Goal: Transaction & Acquisition: Purchase product/service

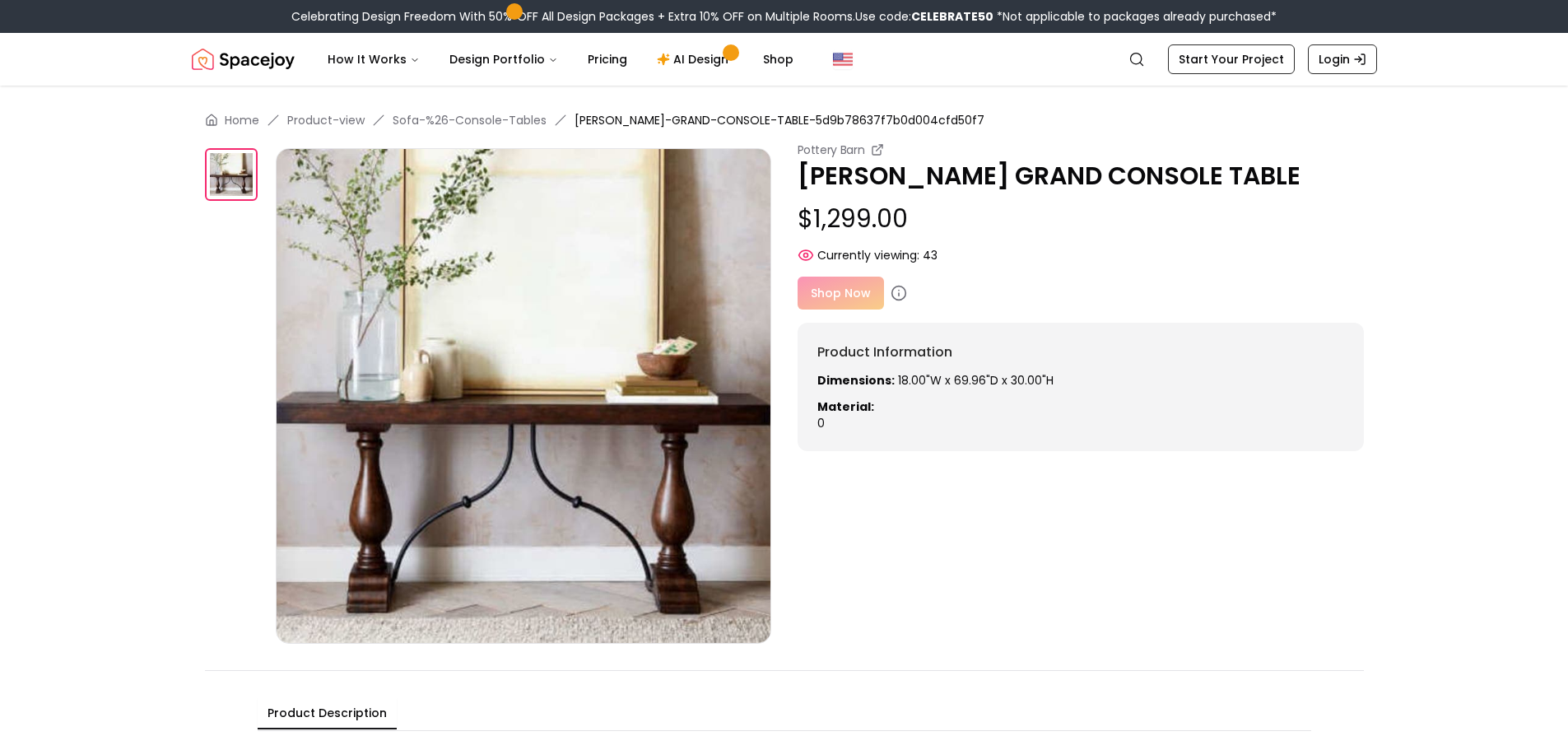
click at [71, 264] on main "Home Product-view Sofa-%26-Console-Tables [PERSON_NAME]-GRAND-CONSOLE-TABLE-5d9…" at bounding box center [784, 432] width 1568 height 692
click at [855, 296] on div "Shop Now" at bounding box center [1080, 293] width 567 height 33
click at [1003, 386] on p "Dimensions: 18.00"W x 69.96"D x 30.00"H" at bounding box center [1081, 380] width 527 height 17
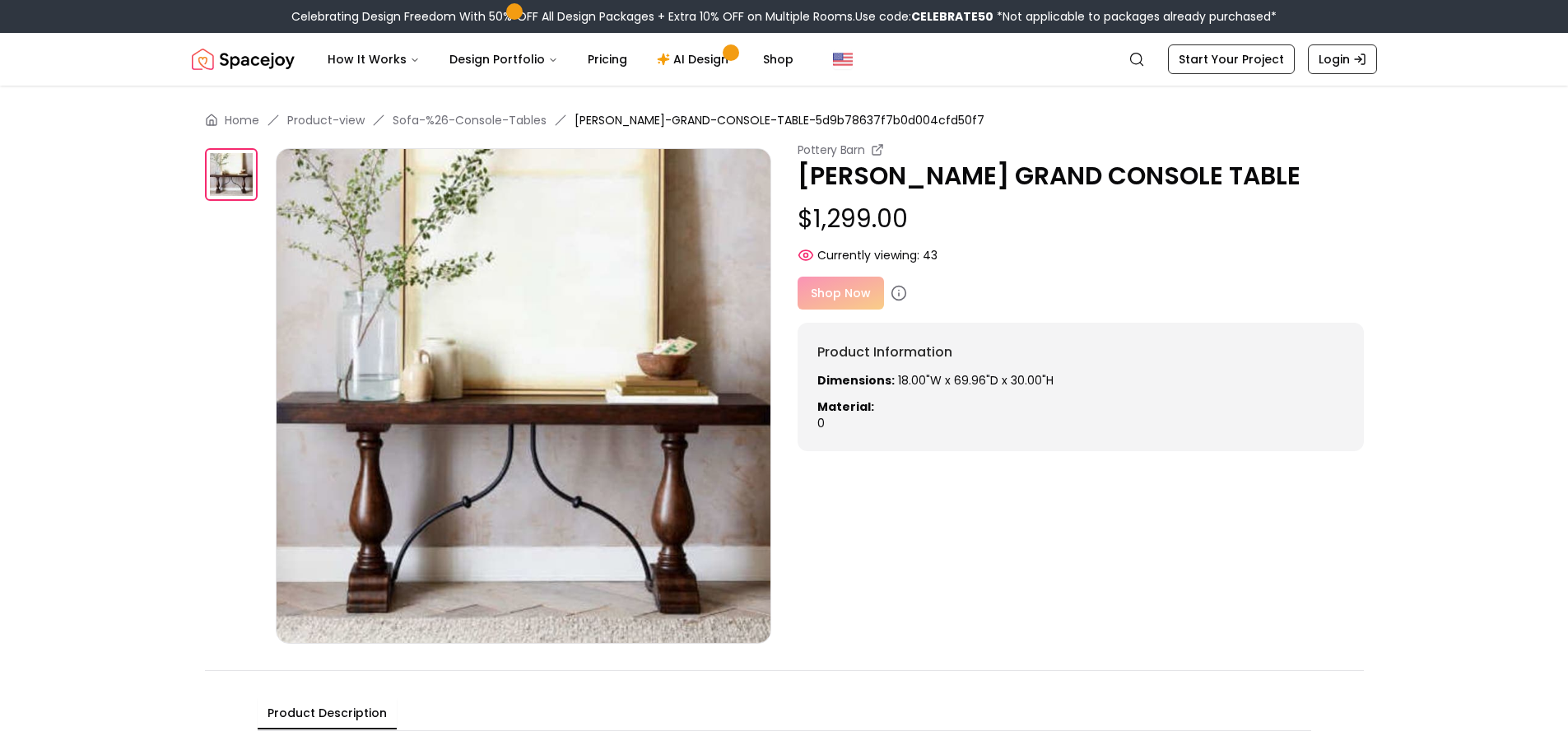
click at [850, 300] on div "Shop Now" at bounding box center [1080, 293] width 567 height 33
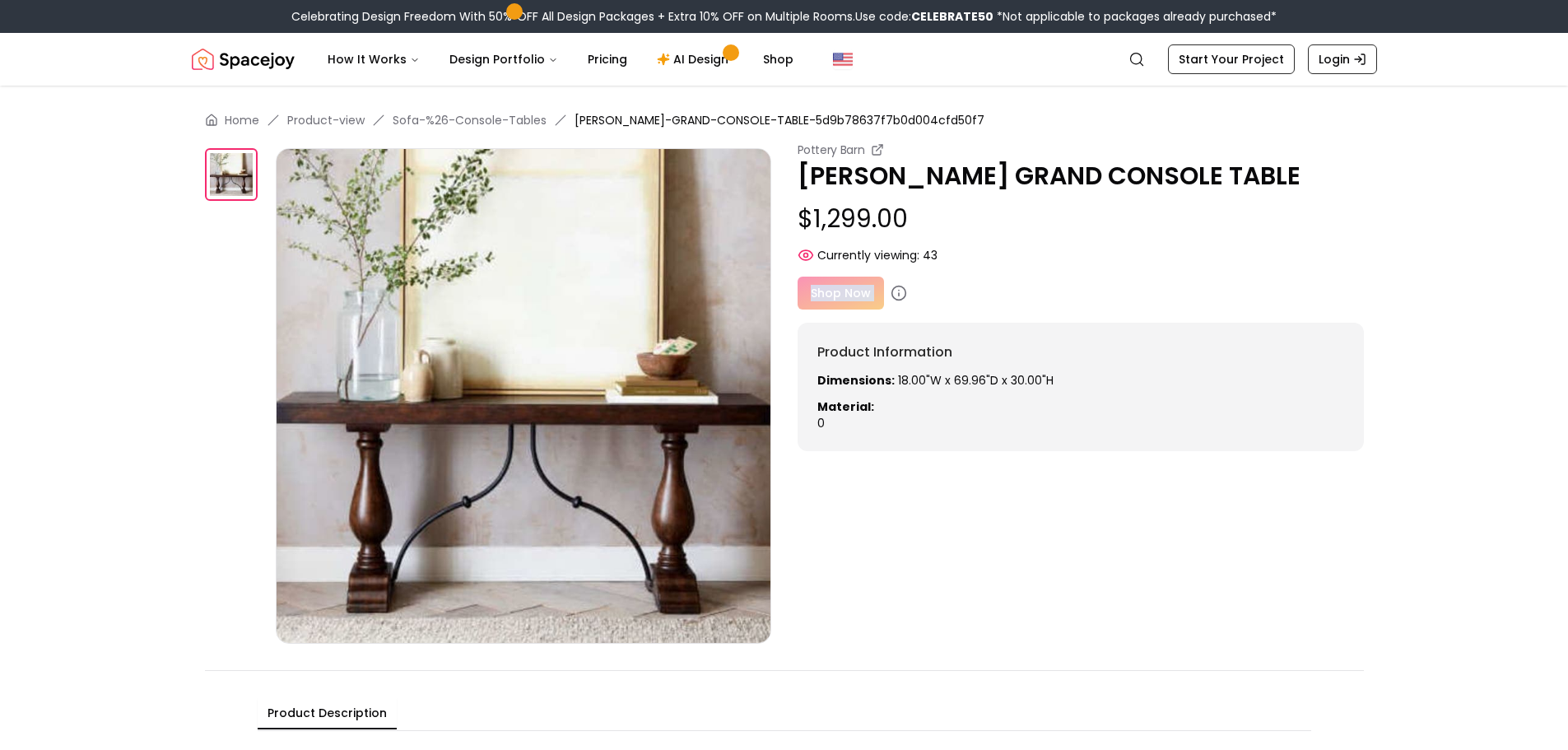
click at [850, 300] on div "Shop Now" at bounding box center [1080, 293] width 567 height 33
click at [858, 388] on strong "Dimensions:" at bounding box center [856, 380] width 78 height 17
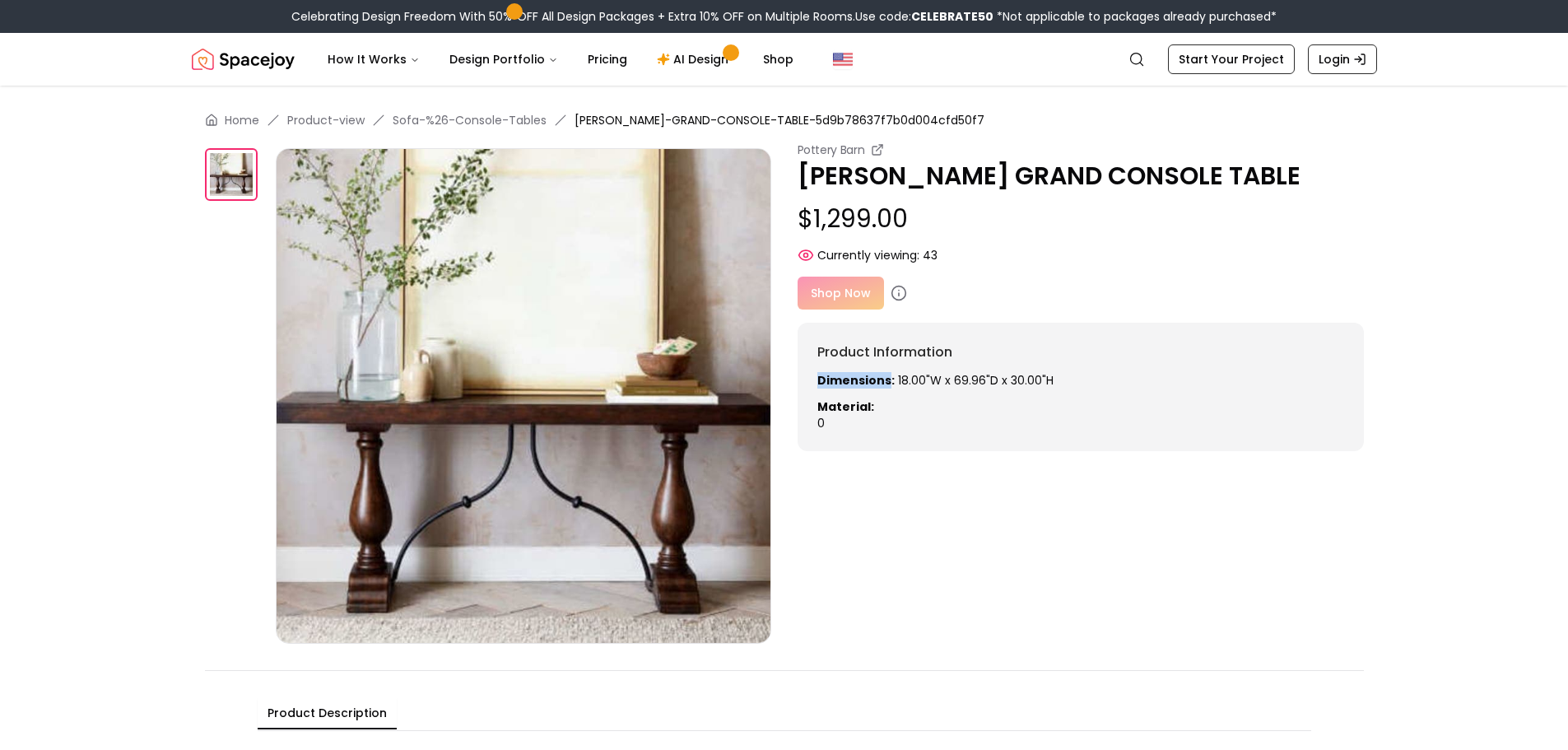
click at [858, 388] on strong "Dimensions:" at bounding box center [856, 380] width 78 height 17
click at [842, 364] on div "Product Information Dimensions: 18.00"W x 69.96"D x 30.00"H Material: 0" at bounding box center [1080, 386] width 567 height 128
click at [863, 405] on strong "Material:" at bounding box center [846, 407] width 57 height 17
click at [847, 294] on div "Shop Now" at bounding box center [1080, 293] width 567 height 33
